Goal: Task Accomplishment & Management: Complete application form

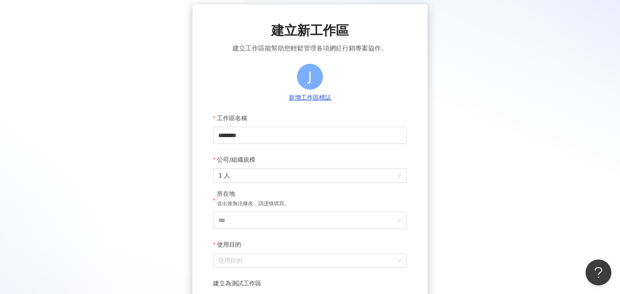
scroll to position [91, 0]
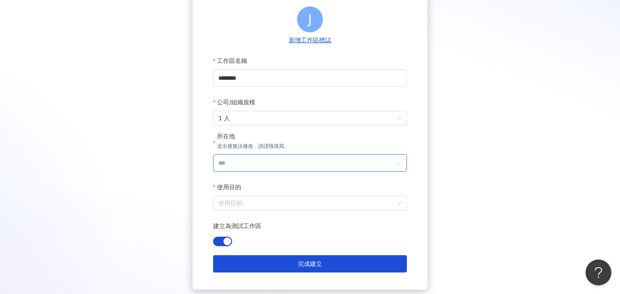
click at [242, 168] on input "***" at bounding box center [306, 163] width 177 height 16
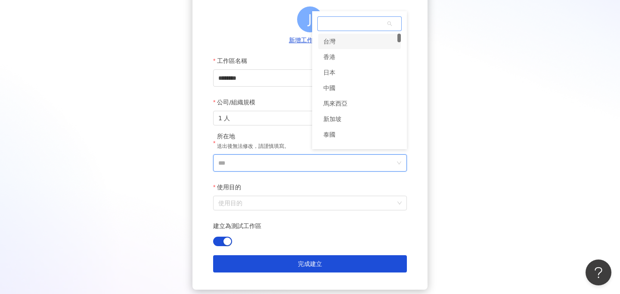
click at [348, 44] on div "台灣" at bounding box center [359, 42] width 83 height 16
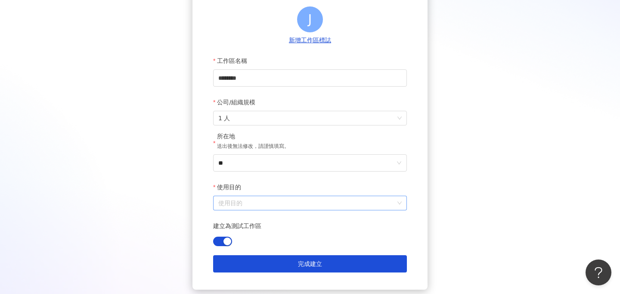
click at [257, 201] on input "使用目的" at bounding box center [309, 203] width 183 height 14
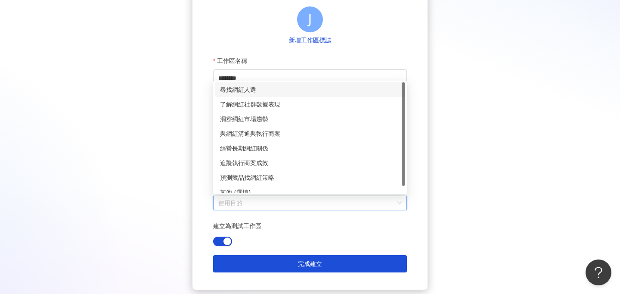
click at [244, 92] on div "尋找網紅人選" at bounding box center [310, 89] width 180 height 9
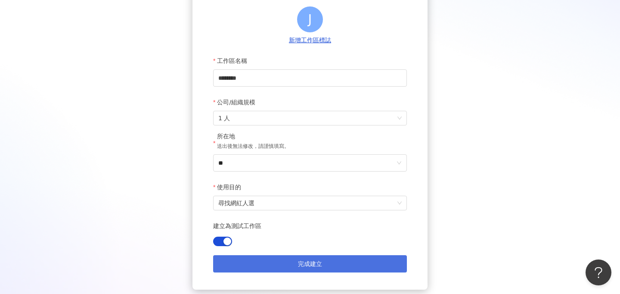
click at [301, 260] on span "完成建立" at bounding box center [310, 263] width 24 height 7
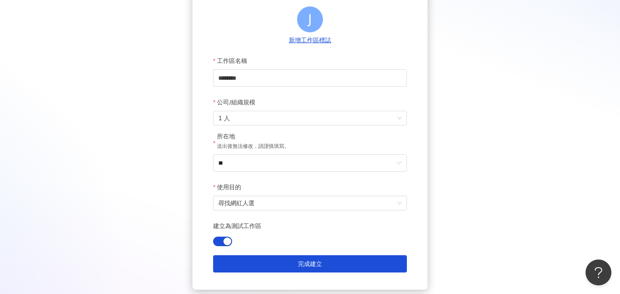
scroll to position [40, 0]
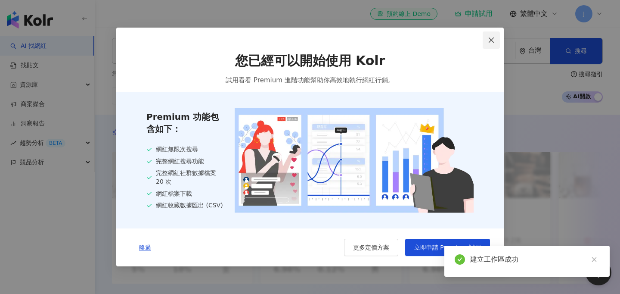
click at [491, 41] on icon "close" at bounding box center [491, 40] width 7 height 7
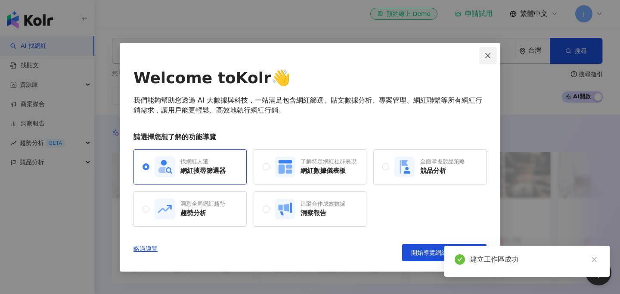
click at [487, 54] on icon "close" at bounding box center [487, 55] width 5 height 5
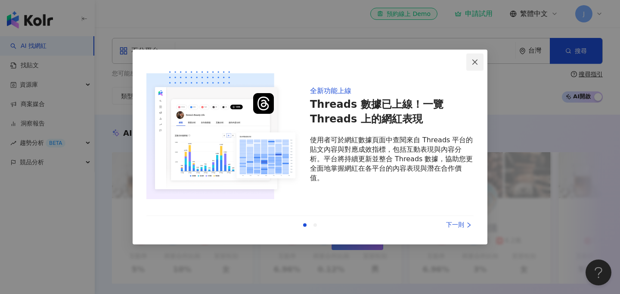
click at [482, 63] on span "Close" at bounding box center [474, 62] width 17 height 7
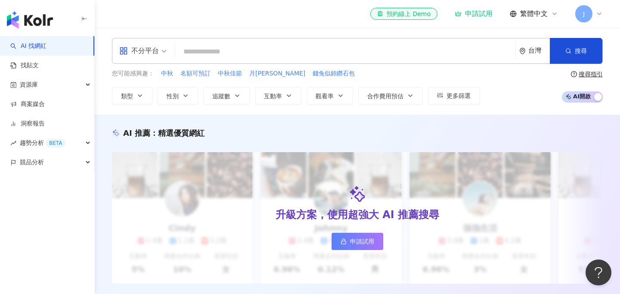
click at [585, 21] on span "J" at bounding box center [583, 13] width 17 height 17
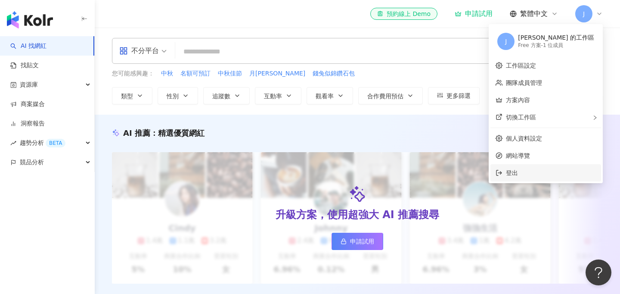
click at [518, 170] on span "登出" at bounding box center [512, 172] width 12 height 7
